Goal: Contribute content

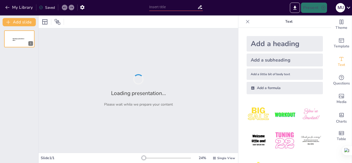
type input "Impacto de las Enfermedades Crónicas en la Salud Pública"
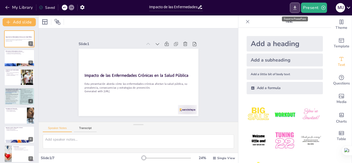
click at [297, 8] on icon "Export to PowerPoint" at bounding box center [295, 7] width 5 height 5
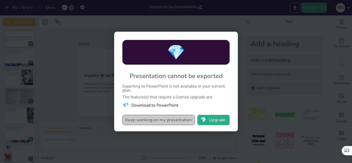
click at [163, 118] on button "Keep working on my presentation" at bounding box center [159, 120] width 72 height 10
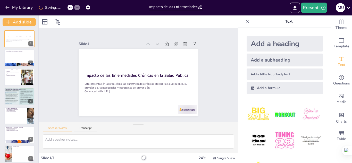
click at [246, 19] on icon at bounding box center [247, 21] width 5 height 5
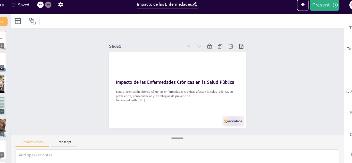
click at [181, 125] on div at bounding box center [185, 124] width 10 height 5
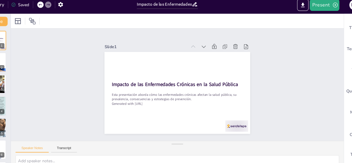
drag, startPoint x: 181, startPoint y: 125, endPoint x: 207, endPoint y: 157, distance: 41.8
click at [207, 157] on div "Slide 1 Impacto de las Enfermedades Crónicas en la Salud Pública Esta presentac…" at bounding box center [185, 89] width 293 height 148
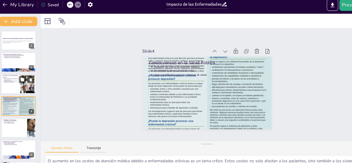
click at [14, 76] on p "Necesidad de atención urgente." at bounding box center [12, 75] width 13 height 1
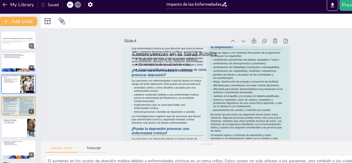
click at [312, 64] on div "Slide 1 Impacto de las Enfermedades Crónicas en la Salud Pública Esta presentac…" at bounding box center [184, 78] width 269 height 284
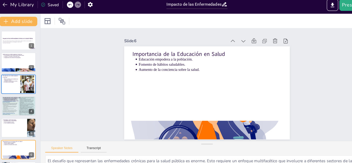
scroll to position [1, 0]
type textarea "La mortalidad asociada a enfermedades crónicas es un indicador clave de la carg…"
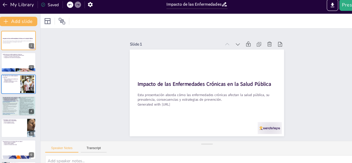
scroll to position [0, 0]
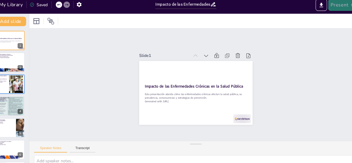
click at [314, 10] on button "Present" at bounding box center [314, 8] width 26 height 10
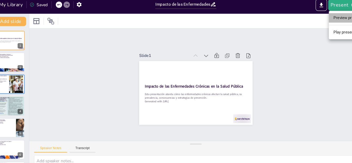
click at [310, 17] on li "Preview presentation" at bounding box center [322, 19] width 41 height 8
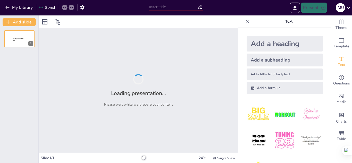
type input "Impacto de las Enfermedades Crónicas en la Salud Pública"
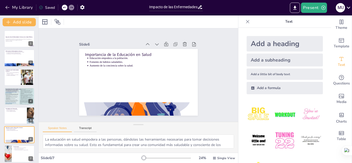
type textarea "El desafío que representan las enfermedades crónicas para la salud pública es e…"
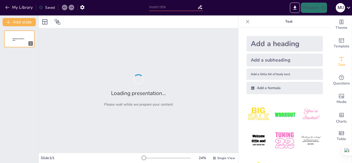
type input "Prevención y Manejo de Enfermedades Crónicas: Estrategias Efectivas"
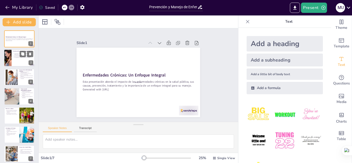
click at [4, 55] on div at bounding box center [7, 59] width 31 height 18
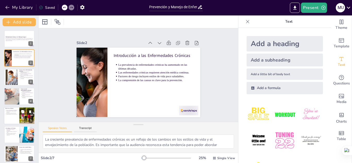
scroll to position [4, 0]
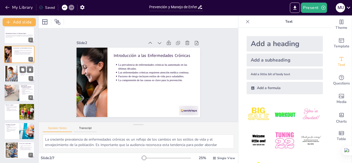
click at [18, 73] on div at bounding box center [19, 74] width 31 height 18
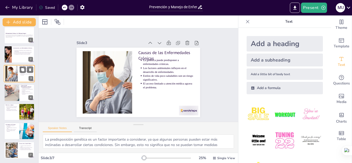
scroll to position [0, 0]
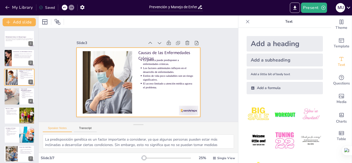
click at [187, 92] on div at bounding box center [139, 83] width 124 height 70
click at [213, 77] on div "Slide 1 Enfermedades Crónicas: Un Enfoque Integral Esta presentación aborda el …" at bounding box center [138, 75] width 151 height 219
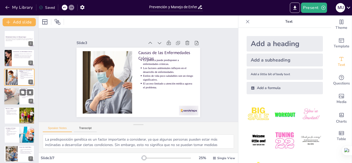
click at [7, 97] on div at bounding box center [11, 97] width 27 height 18
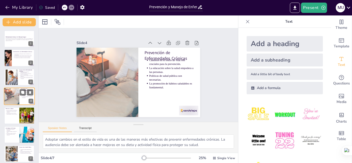
scroll to position [2, 0]
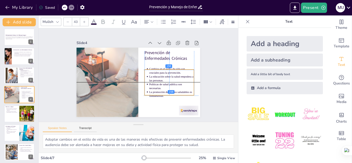
drag, startPoint x: 168, startPoint y: 65, endPoint x: 167, endPoint y: 73, distance: 8.3
click at [136, 83] on p "La educación sobre la salud empodera a las personas." at bounding box center [125, 105] width 21 height 45
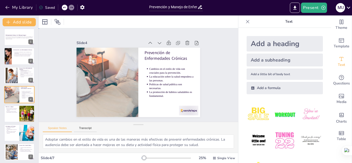
click at [211, 60] on div "Slide 1 Enfermedades Crónicas: Un Enfoque Integral Esta presentación aborda el …" at bounding box center [139, 75] width 158 height 173
click at [22, 110] on icon at bounding box center [22, 109] width 3 height 3
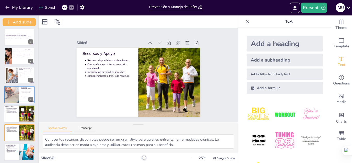
scroll to position [23, 0]
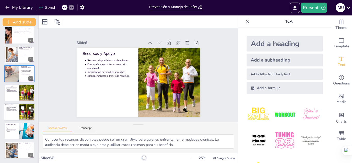
click at [20, 110] on button at bounding box center [23, 108] width 6 height 6
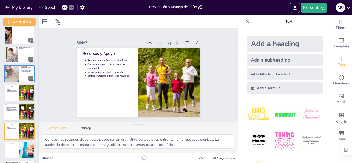
scroll to position [42, 0]
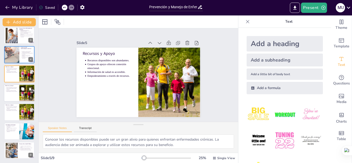
click at [23, 88] on icon at bounding box center [22, 88] width 3 height 3
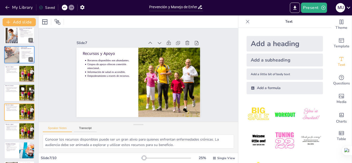
scroll to position [59, 0]
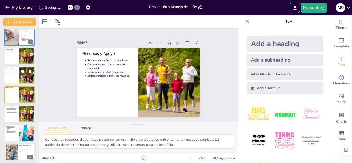
click at [21, 75] on div at bounding box center [27, 76] width 26 height 18
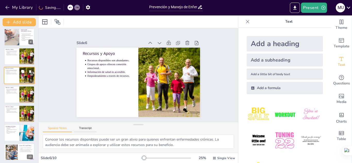
scroll to position [40, 0]
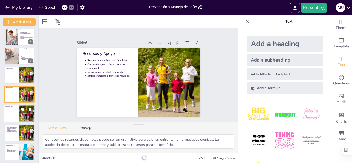
click at [24, 116] on div at bounding box center [27, 114] width 26 height 18
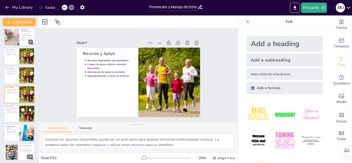
click at [9, 114] on div at bounding box center [19, 114] width 31 height 18
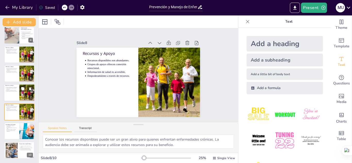
click at [18, 92] on div at bounding box center [19, 93] width 31 height 18
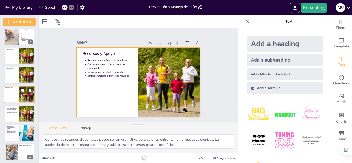
click at [15, 97] on div at bounding box center [19, 95] width 31 height 18
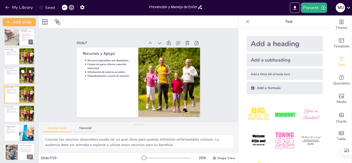
click at [20, 76] on div at bounding box center [27, 76] width 26 height 18
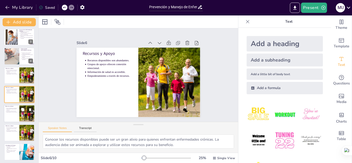
click at [29, 111] on icon at bounding box center [30, 110] width 4 height 4
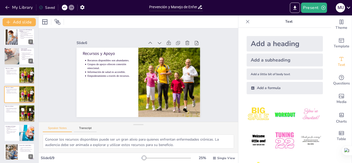
click at [29, 111] on icon at bounding box center [30, 110] width 4 height 4
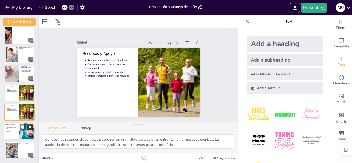
click at [29, 111] on button at bounding box center [30, 108] width 6 height 6
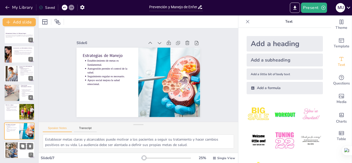
click at [18, 147] on div at bounding box center [19, 151] width 31 height 18
type textarea "La adaptación a los cambios demográficos es esencial para el futuro de la salud…"
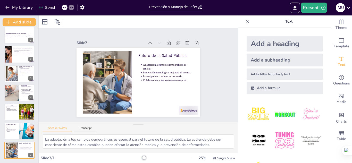
drag, startPoint x: 211, startPoint y: 128, endPoint x: 186, endPoint y: 166, distance: 46.1
click at [186, 163] on html "My Library Saved Prevención y Manejo de Enfermedades Crónicas: Estrategias Efec…" at bounding box center [176, 81] width 352 height 163
